Goal: Task Accomplishment & Management: Manage account settings

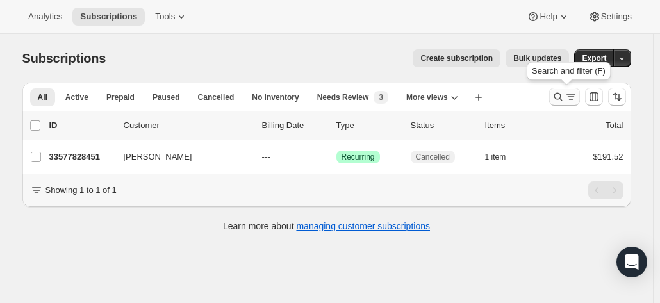
click at [564, 97] on icon "Search and filter results" at bounding box center [558, 96] width 13 height 13
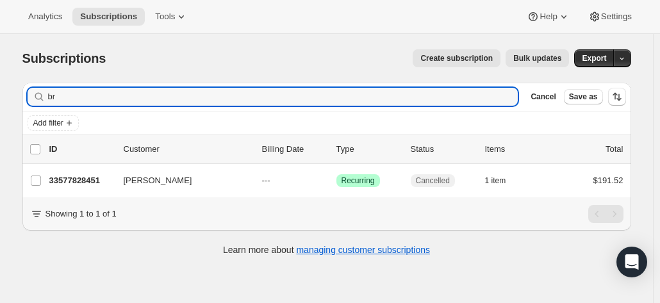
type input "b"
type input "[PERSON_NAME]"
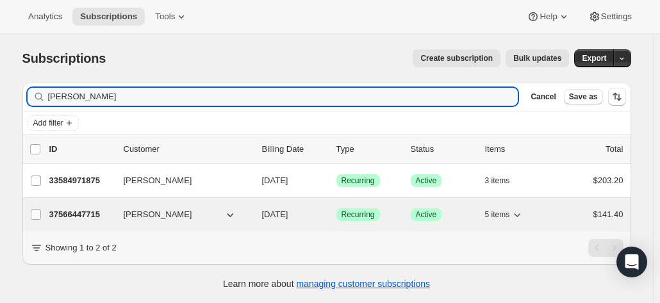
click at [81, 212] on p "37566447715" at bounding box center [81, 214] width 64 height 13
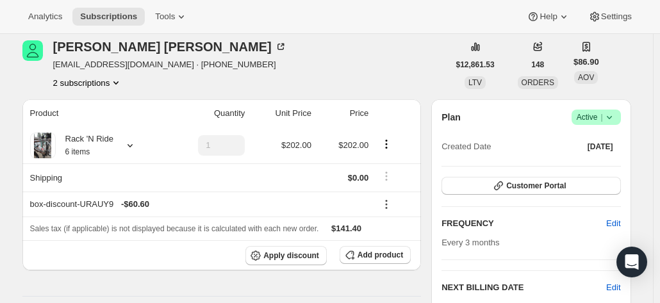
scroll to position [52, 0]
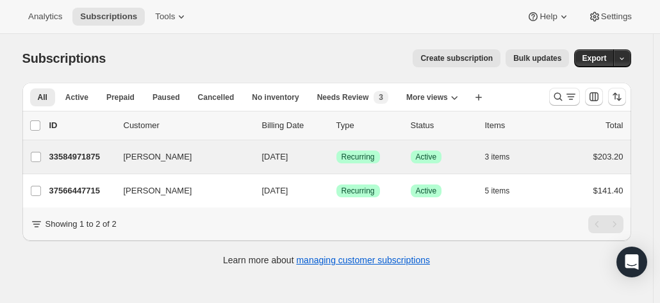
click at [61, 165] on div "[PERSON_NAME] 33584971875 [PERSON_NAME] [DATE] Success Recurring Success Active…" at bounding box center [326, 156] width 609 height 33
click at [90, 160] on p "33584971875" at bounding box center [81, 157] width 64 height 13
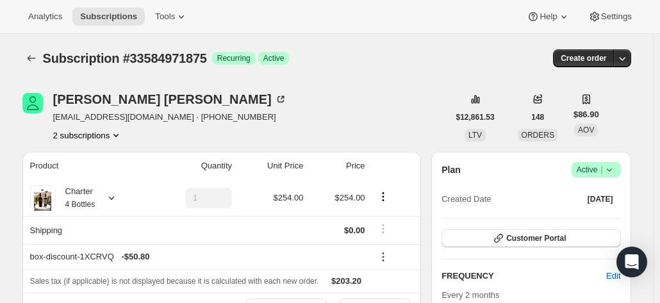
scroll to position [82, 0]
click at [619, 169] on span "Success Active |" at bounding box center [595, 169] width 49 height 15
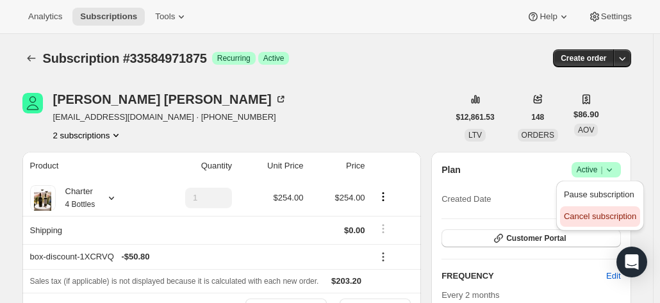
click at [615, 211] on span "Cancel subscription" at bounding box center [600, 216] width 72 height 10
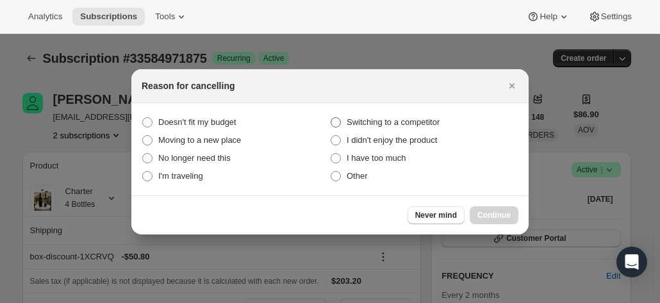
click at [354, 124] on span "Switching to a competitor" at bounding box center [393, 122] width 93 height 10
click at [331, 118] on competitor "Switching to a competitor" at bounding box center [331, 117] width 1 height 1
radio competitor "true"
click at [347, 176] on span "Other" at bounding box center [357, 176] width 21 height 10
click at [331, 172] on input "Other" at bounding box center [331, 171] width 1 height 1
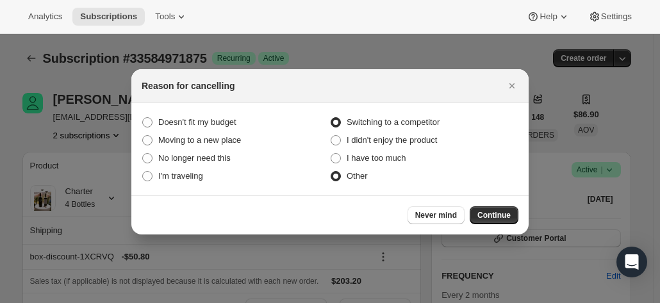
radio input "true"
radio competitor "false"
click at [500, 215] on span "Continue" at bounding box center [493, 215] width 33 height 10
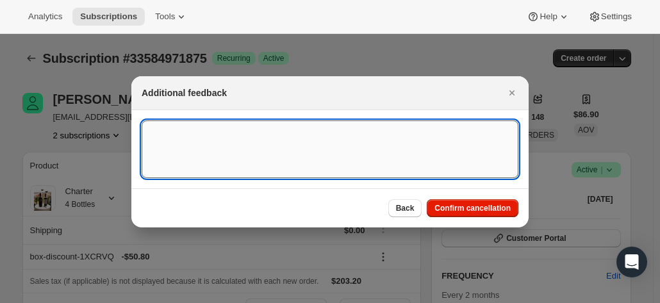
click at [211, 129] on textarea ":r11j:" at bounding box center [330, 149] width 377 height 58
type textarea "Switched to RNR"
click at [470, 212] on span "Confirm cancellation" at bounding box center [472, 208] width 76 height 10
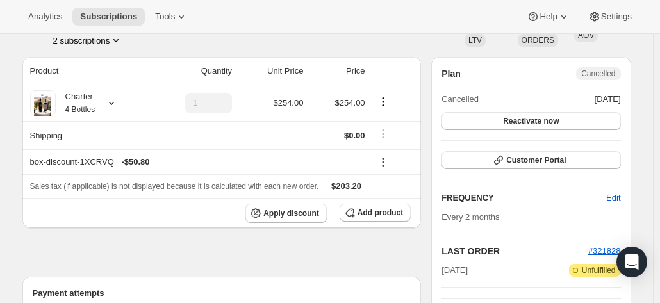
scroll to position [168, 0]
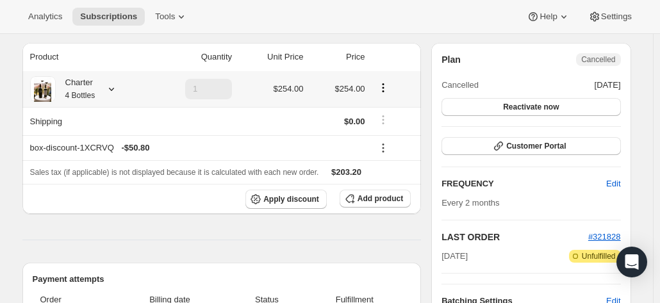
click at [386, 94] on icon "Product actions" at bounding box center [383, 87] width 13 height 13
click at [382, 133] on span "Remove" at bounding box center [386, 134] width 31 height 10
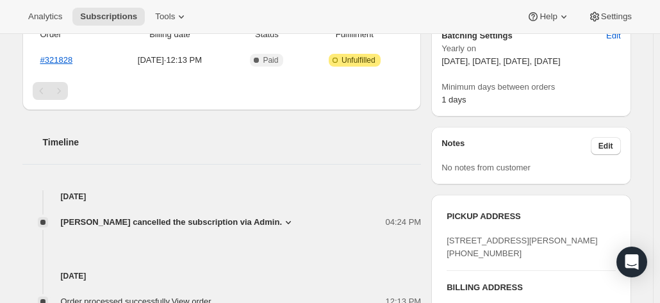
scroll to position [0, 0]
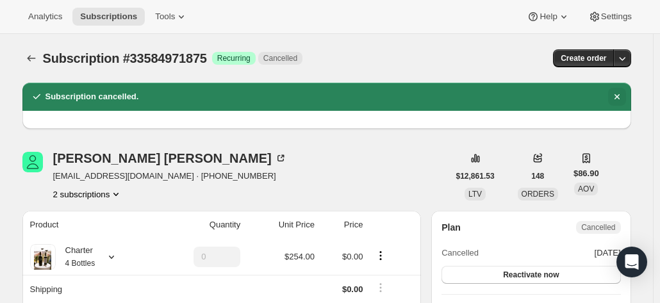
click at [619, 94] on icon "Dismiss notification" at bounding box center [616, 96] width 5 height 5
type input "1"
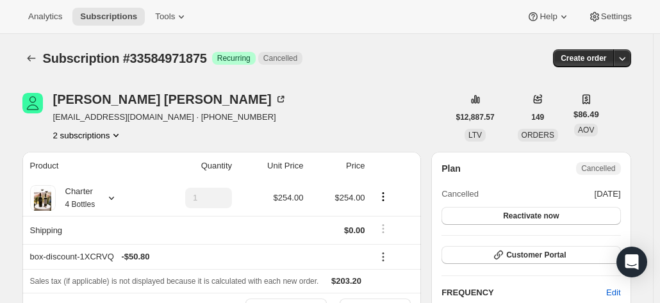
scroll to position [52, 0]
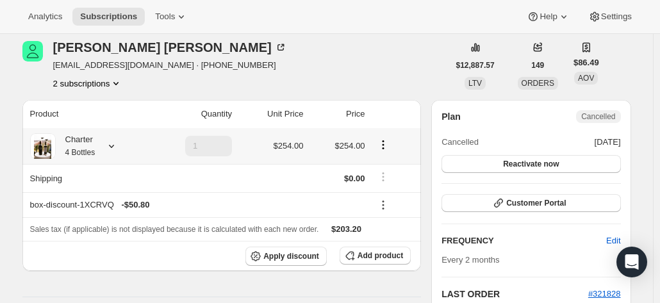
click at [384, 148] on icon "Product actions" at bounding box center [383, 148] width 2 height 2
click at [386, 194] on span "Remove" at bounding box center [386, 191] width 31 height 10
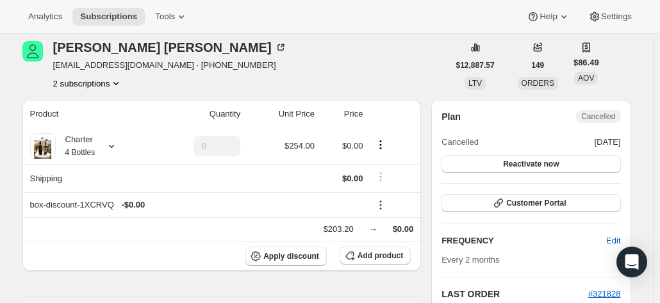
type input "1"
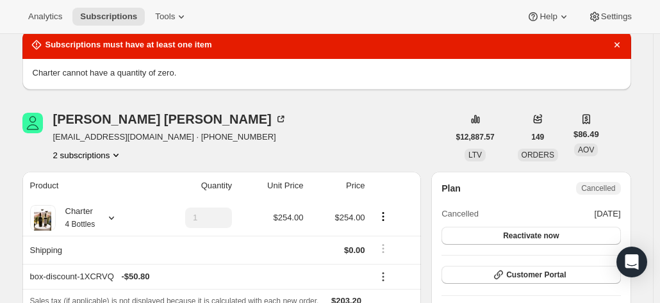
scroll to position [0, 0]
